Goal: Navigation & Orientation: Find specific page/section

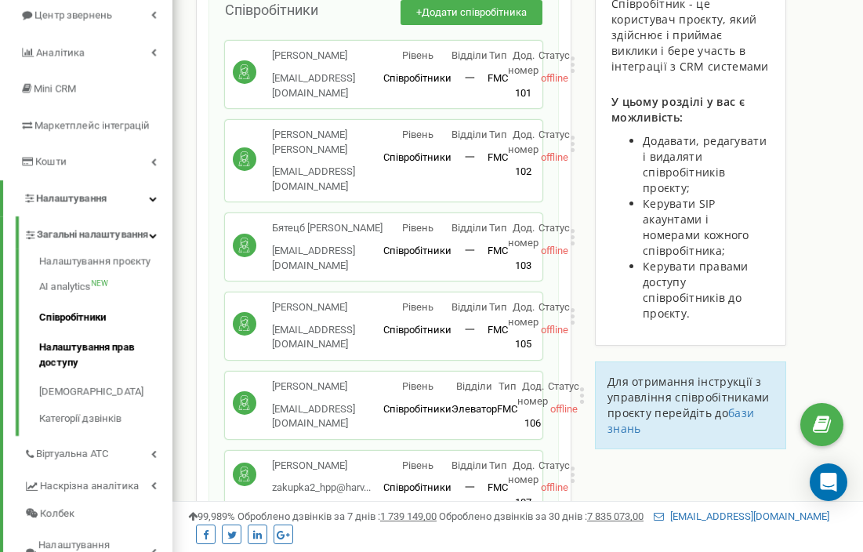
scroll to position [187, 0]
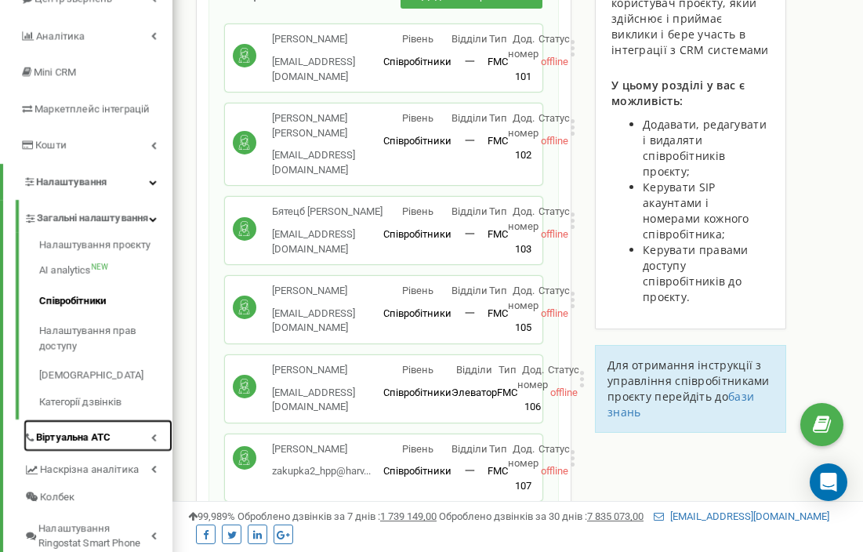
click at [137, 451] on link "Віртуальна АТС" at bounding box center [98, 435] width 149 height 32
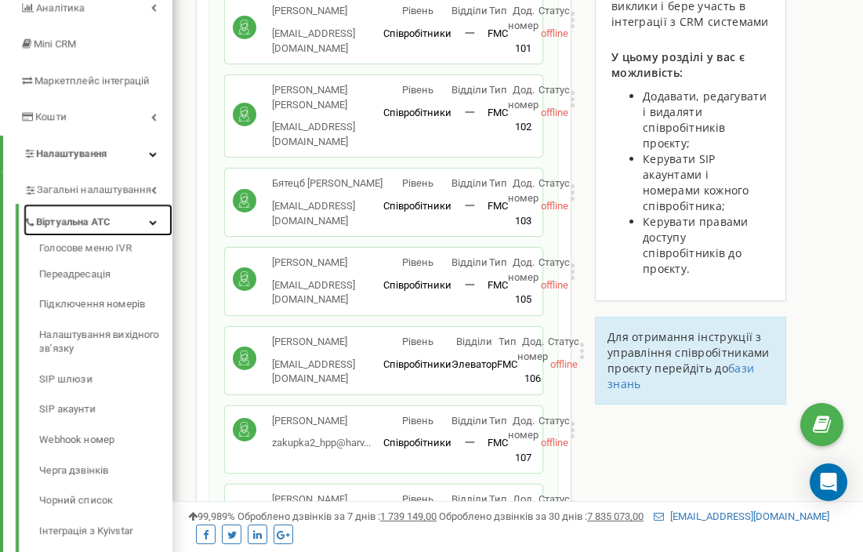
scroll to position [221, 0]
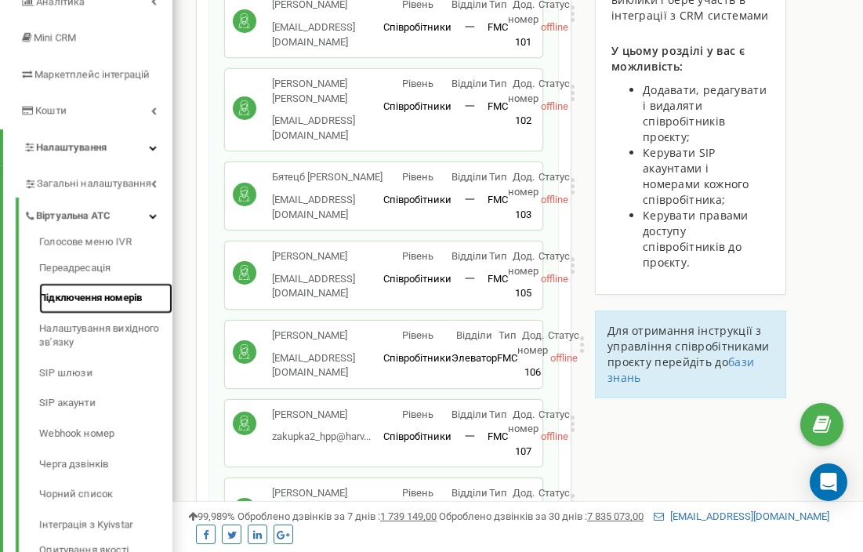
click at [78, 302] on link "Підключення номерів" at bounding box center [105, 298] width 133 height 31
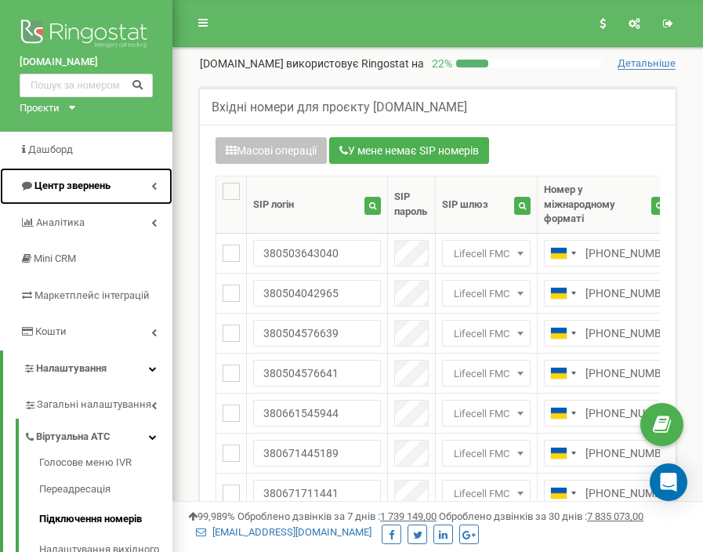
click at [55, 177] on link "Центр звернень" at bounding box center [86, 186] width 172 height 37
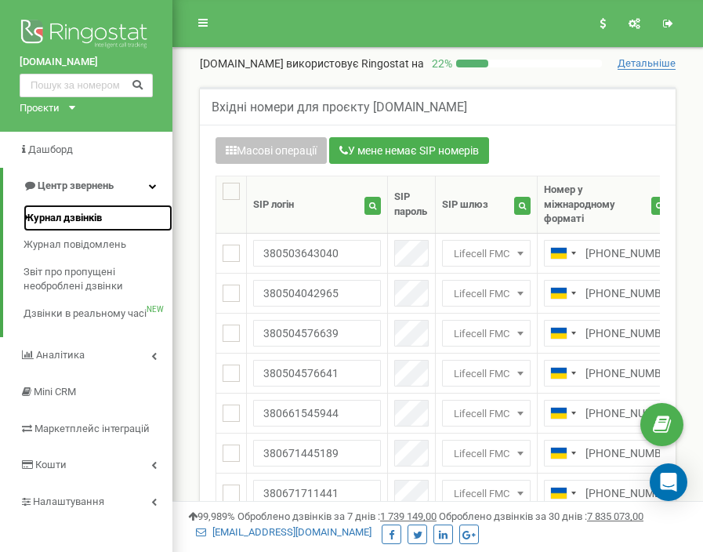
click at [56, 215] on span "Журнал дзвінків" at bounding box center [63, 218] width 78 height 15
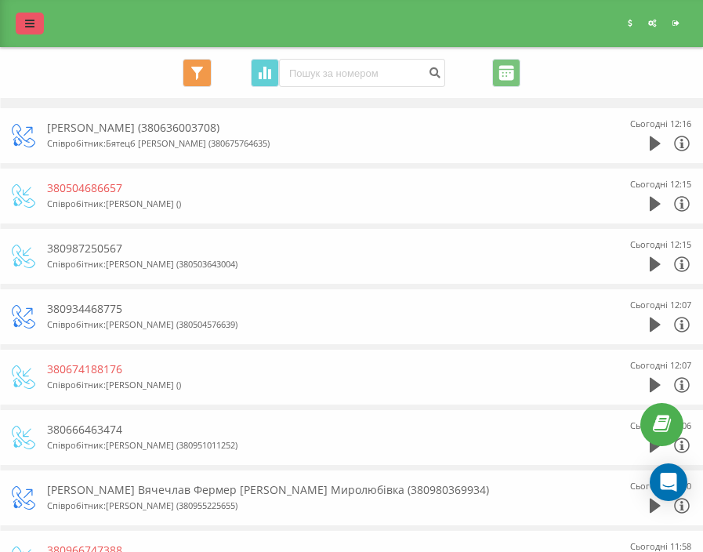
click at [34, 22] on link at bounding box center [30, 24] width 28 height 22
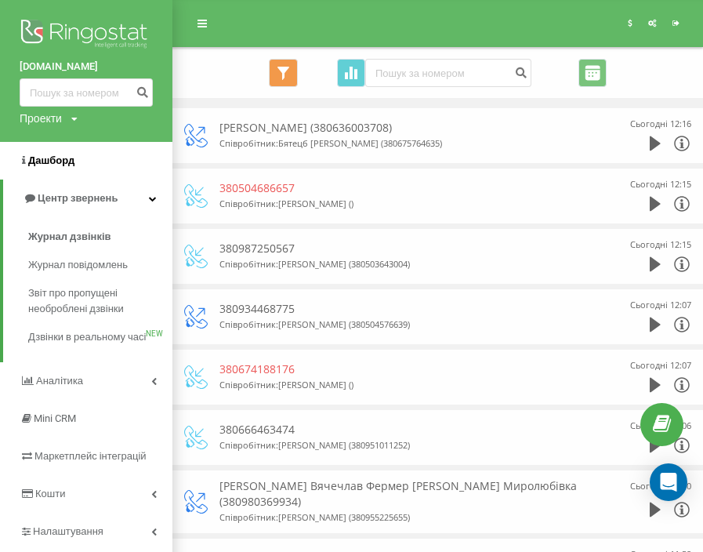
click at [66, 161] on span "Дашборд" at bounding box center [51, 160] width 46 height 12
